Goal: Find contact information: Obtain details needed to contact an individual or organization

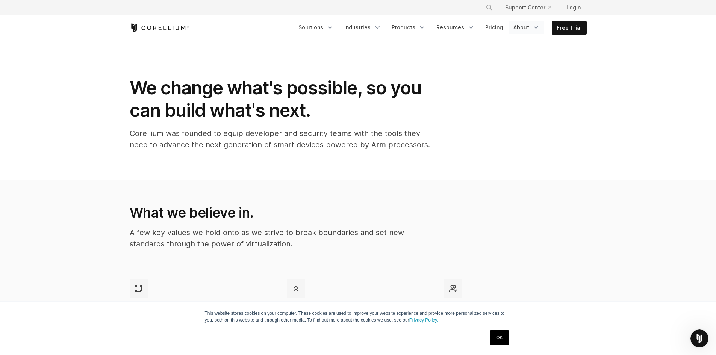
click at [537, 26] on icon "Navigation Menu" at bounding box center [536, 28] width 8 height 8
click at [472, 25] on icon "Navigation Menu" at bounding box center [471, 28] width 8 height 8
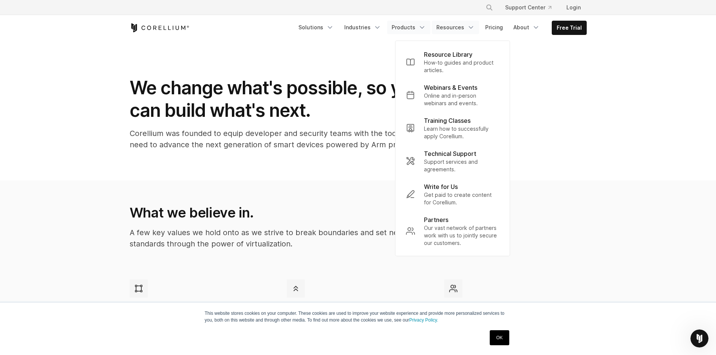
click at [418, 26] on link "Products" at bounding box center [408, 28] width 43 height 14
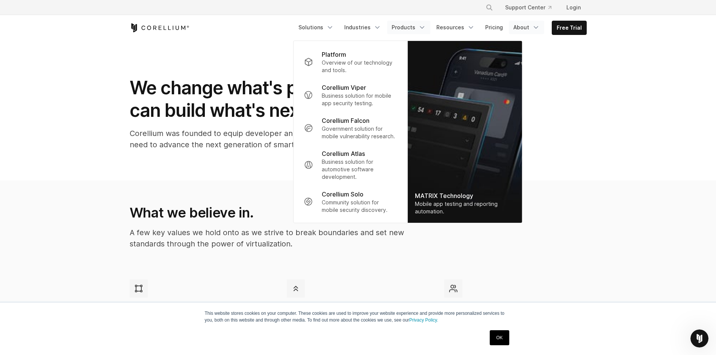
click at [539, 29] on icon "Navigation Menu" at bounding box center [536, 28] width 8 height 8
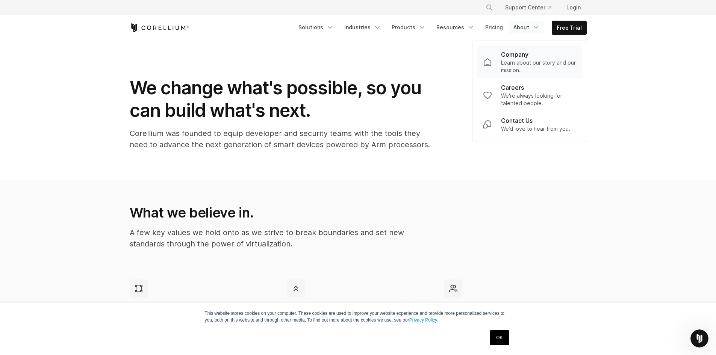
click at [528, 52] on p "Company" at bounding box center [514, 54] width 27 height 9
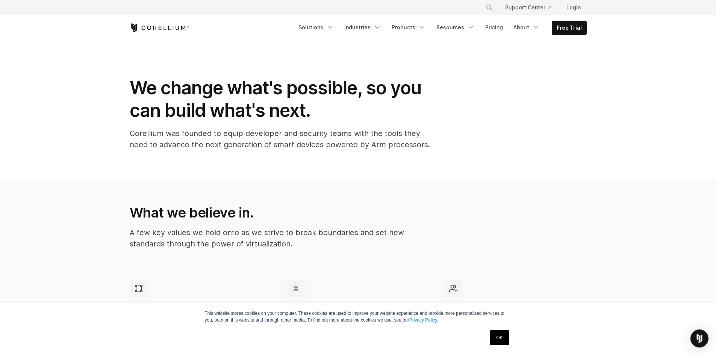
click at [497, 336] on link "OK" at bounding box center [499, 337] width 19 height 15
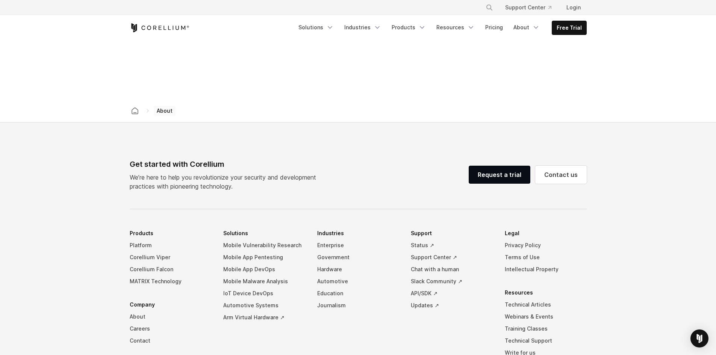
scroll to position [1178, 0]
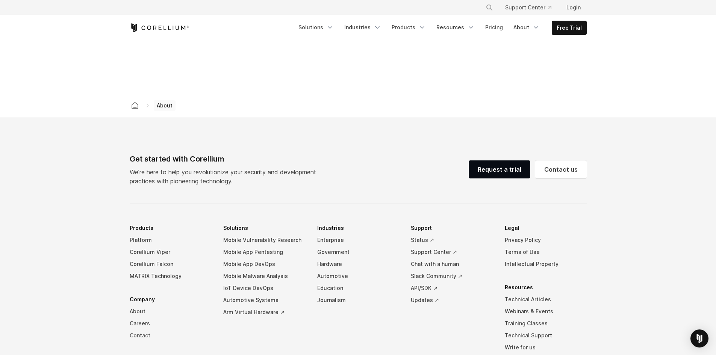
click at [140, 330] on link "Contact" at bounding box center [171, 336] width 82 height 12
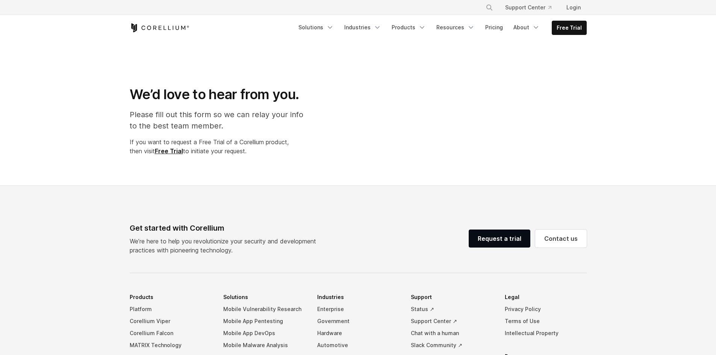
select select "**"
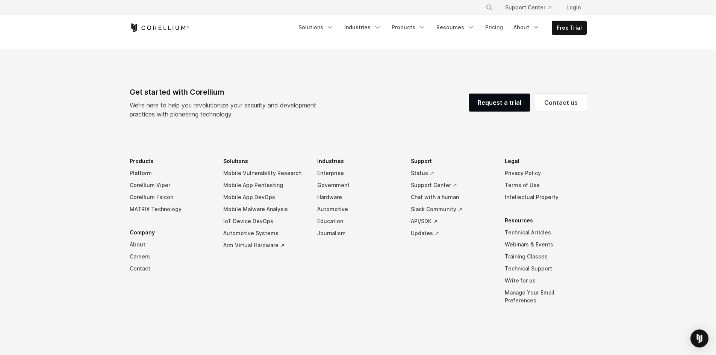
scroll to position [519, 0]
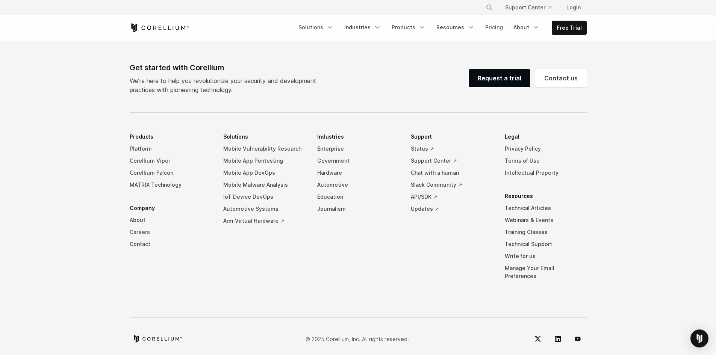
click at [145, 232] on link "Careers" at bounding box center [171, 232] width 82 height 12
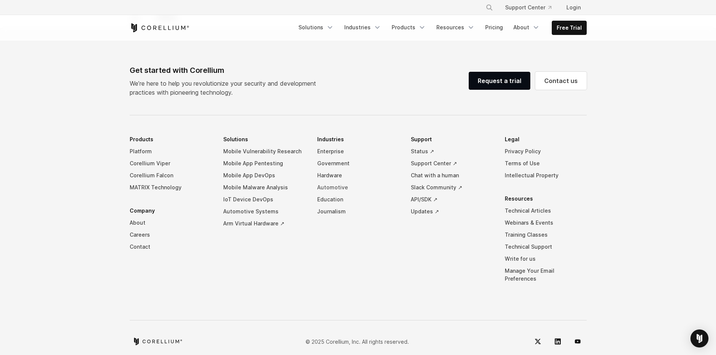
scroll to position [677, 0]
